Goal: Task Accomplishment & Management: Use online tool/utility

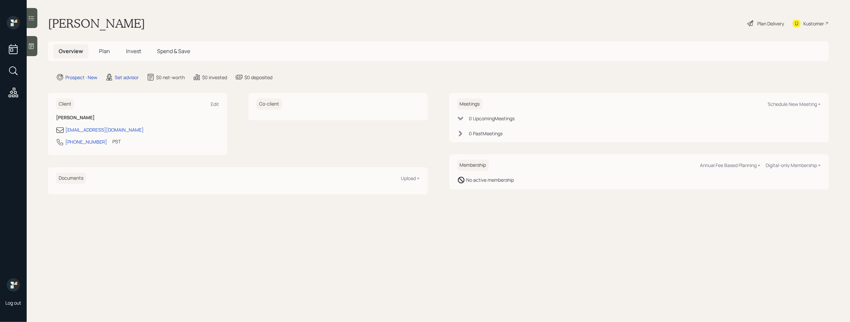
click at [30, 47] on icon at bounding box center [31, 46] width 7 height 7
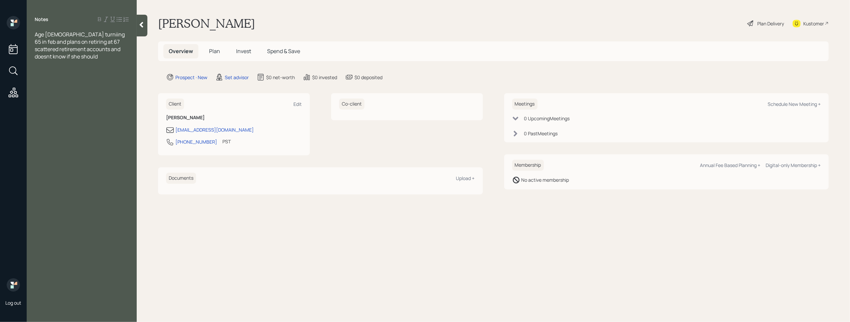
click at [106, 59] on div "scattered retirement accounts and doesnt know if she should" at bounding box center [82, 52] width 94 height 15
click at [109, 59] on div "scattered retirement accounts and doesnt know if she should" at bounding box center [82, 52] width 94 height 15
click at [102, 79] on div "457 (current employer)-" at bounding box center [82, 78] width 94 height 7
click at [72, 86] on div "calpers" at bounding box center [82, 85] width 94 height 7
click at [38, 84] on span "calpers" at bounding box center [44, 85] width 18 height 7
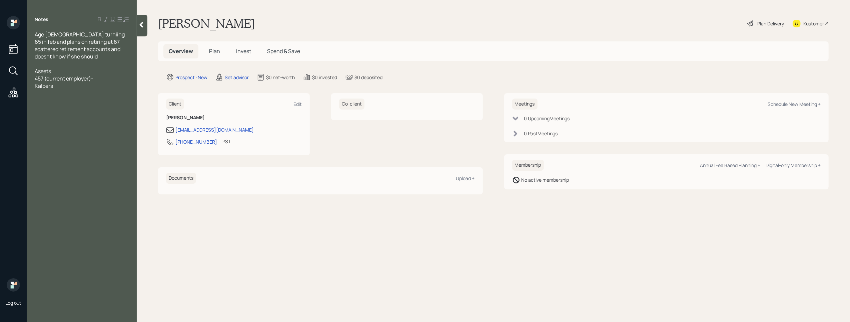
click at [101, 73] on div "Assets" at bounding box center [82, 70] width 94 height 7
click at [62, 87] on div "Kalpers" at bounding box center [82, 85] width 94 height 7
click at [106, 78] on div "457 (current employer)-" at bounding box center [82, 78] width 94 height 7
click at [103, 85] on div "Kalpers (current employer)" at bounding box center [82, 85] width 94 height 7
click at [121, 82] on div "Kalpers (current employer)- 29k" at bounding box center [82, 85] width 94 height 7
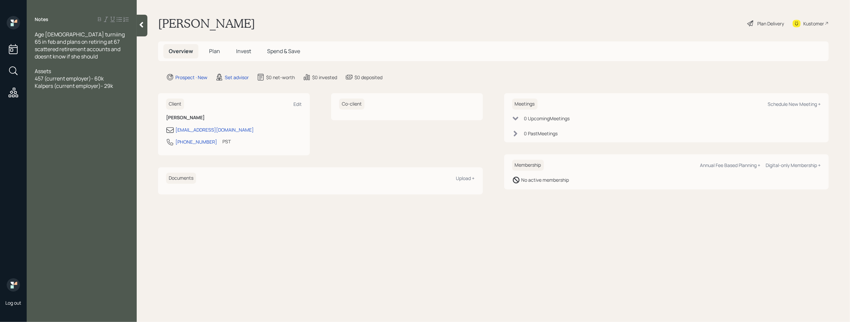
click at [121, 82] on div "Kalpers (current employer)- 29k" at bounding box center [82, 85] width 94 height 7
click at [120, 84] on div "Kalpers (current employer)- 29k" at bounding box center [82, 85] width 94 height 7
click at [122, 89] on div at bounding box center [82, 92] width 94 height 7
click at [122, 86] on div "Kalpers (current employer)- 29k" at bounding box center [82, 85] width 94 height 7
click at [115, 87] on div "Kalpers (current employer)- 29k" at bounding box center [82, 85] width 94 height 7
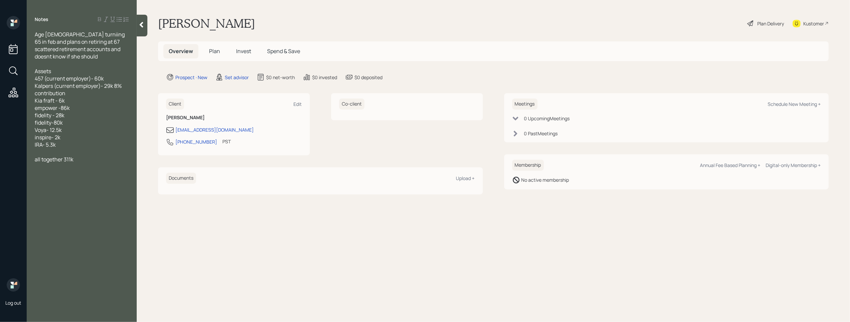
click at [46, 100] on span "Kia fraft - 6k" at bounding box center [50, 100] width 30 height 7
click at [95, 156] on div "all together 311k" at bounding box center [82, 158] width 94 height 7
click at [82, 198] on div "kalpers pension -" at bounding box center [82, 195] width 94 height 7
click at [115, 201] on div at bounding box center [82, 202] width 94 height 7
click at [116, 198] on div "Kalpers pension - doesn't know" at bounding box center [82, 195] width 94 height 7
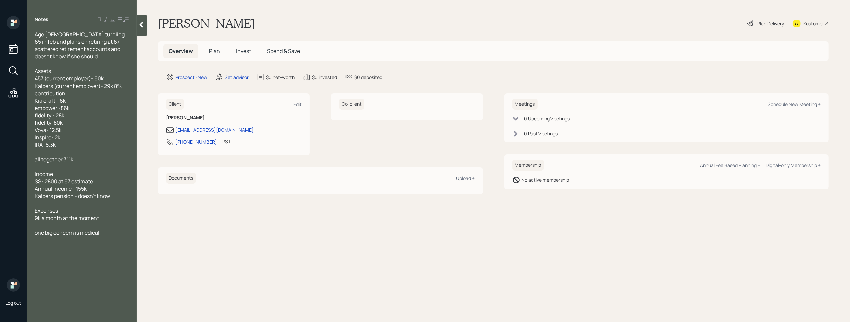
click at [110, 234] on div "one big concern is medical" at bounding box center [82, 232] width 94 height 7
click at [53, 64] on div at bounding box center [82, 63] width 94 height 7
click at [127, 231] on div "One big concern is medical expenses" at bounding box center [82, 232] width 94 height 7
click at [102, 248] on div "a financial plan in place" at bounding box center [82, 247] width 94 height 7
click at [70, 148] on div at bounding box center [82, 151] width 94 height 7
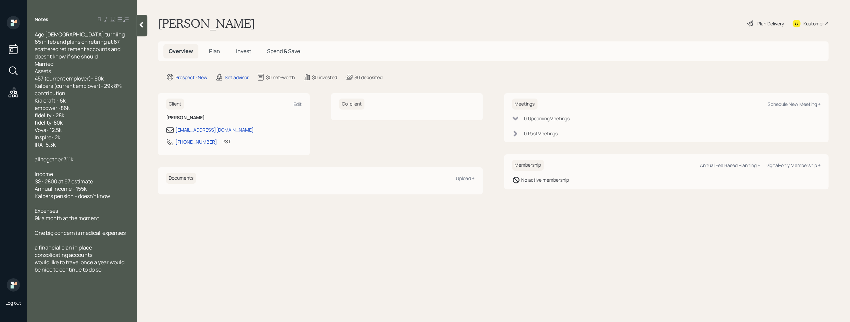
click at [41, 167] on div at bounding box center [82, 166] width 94 height 7
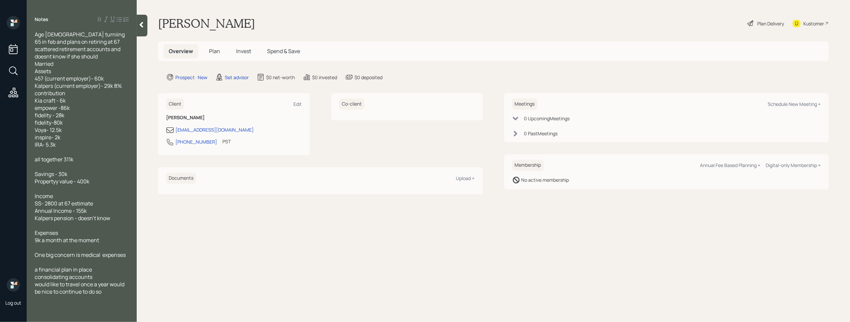
click at [57, 181] on span "Propertyy value - 400k" at bounding box center [62, 180] width 55 height 7
click at [50, 189] on div at bounding box center [82, 188] width 94 height 7
click at [797, 104] on div "Schedule New Meeting +" at bounding box center [794, 104] width 53 height 6
select select "round-[PERSON_NAME]"
